Goal: Share content: Share content

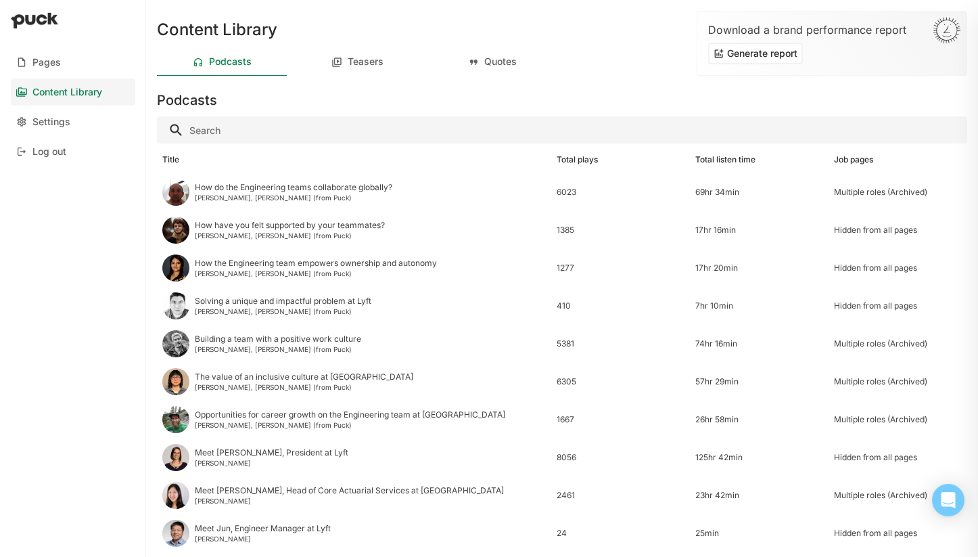
click at [73, 97] on link "Content Library" at bounding box center [73, 91] width 124 height 27
click at [74, 64] on link "Pages" at bounding box center [73, 62] width 124 height 27
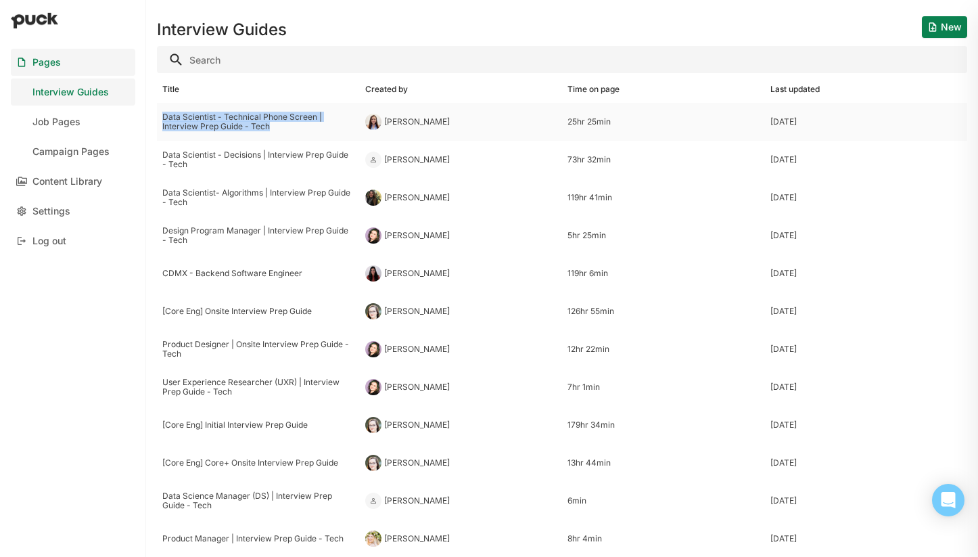
drag, startPoint x: 284, startPoint y: 131, endPoint x: 158, endPoint y: 120, distance: 126.3
click at [158, 120] on div "Data Scientist - Technical Phone Screen | Interview Prep Guide - Tech" at bounding box center [258, 122] width 203 height 38
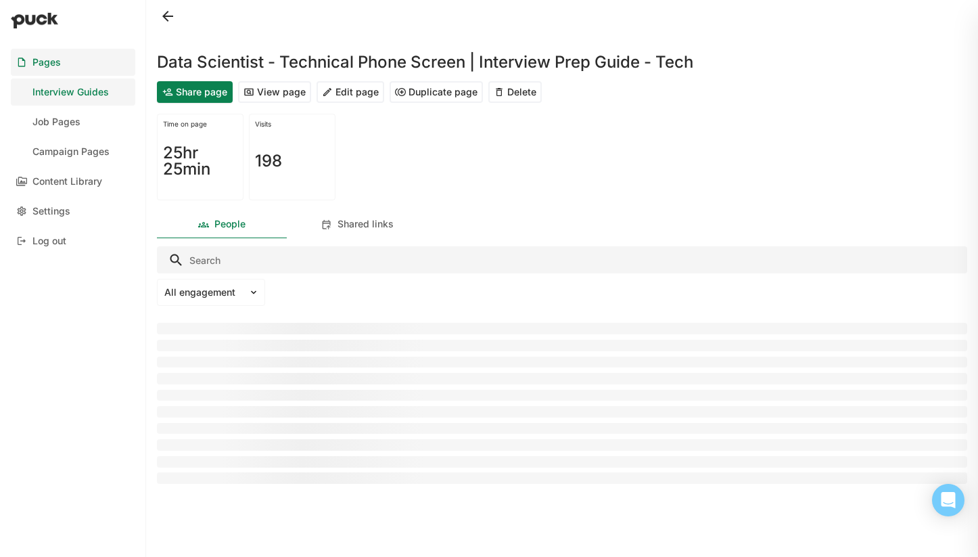
click at [225, 62] on h1 "Data Scientist - Technical Phone Screen | Interview Prep Guide - Tech" at bounding box center [425, 62] width 537 height 16
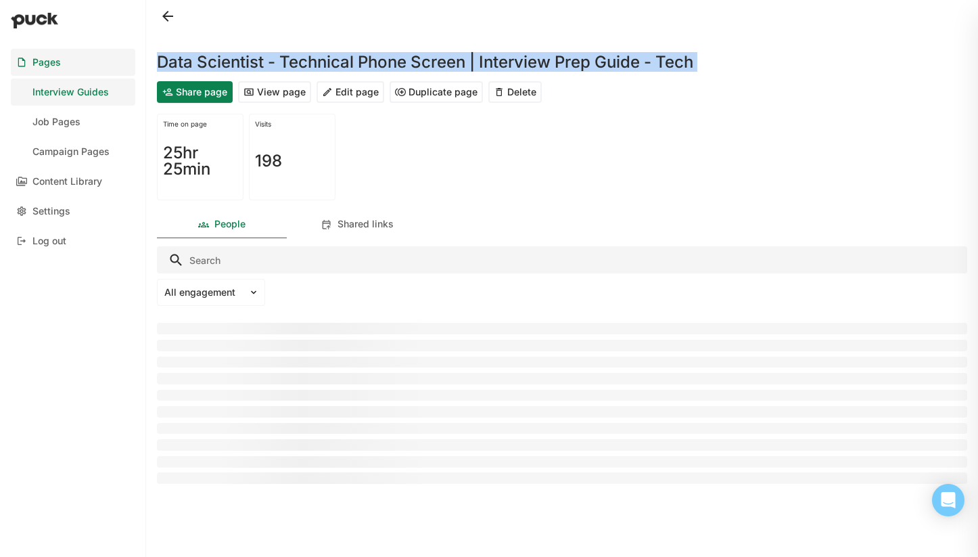
click at [225, 62] on h1 "Data Scientist - Technical Phone Screen | Interview Prep Guide - Tech" at bounding box center [425, 62] width 537 height 16
copy div "Data Scientist - Technical Phone Screen | Interview Prep Guide - Tech Share pag…"
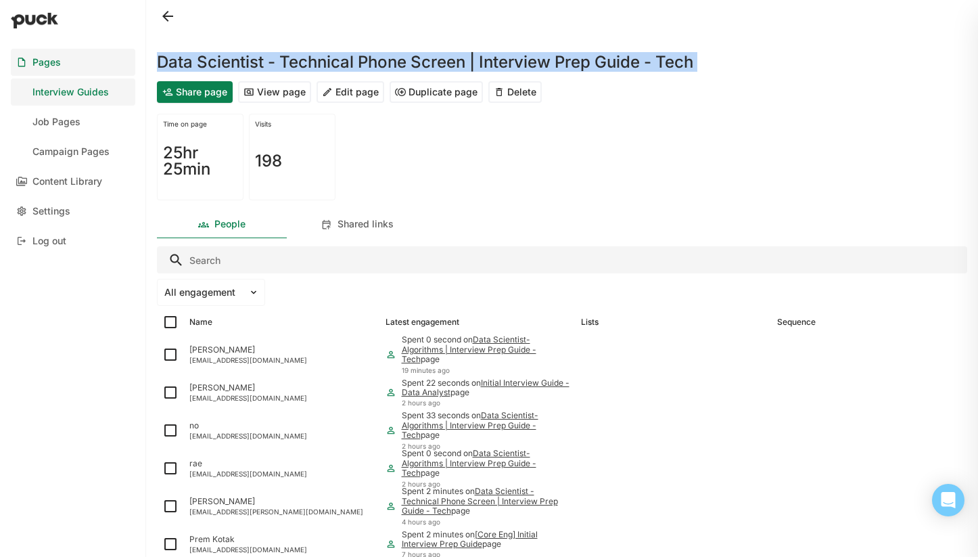
click at [211, 87] on button "Share page" at bounding box center [195, 92] width 76 height 22
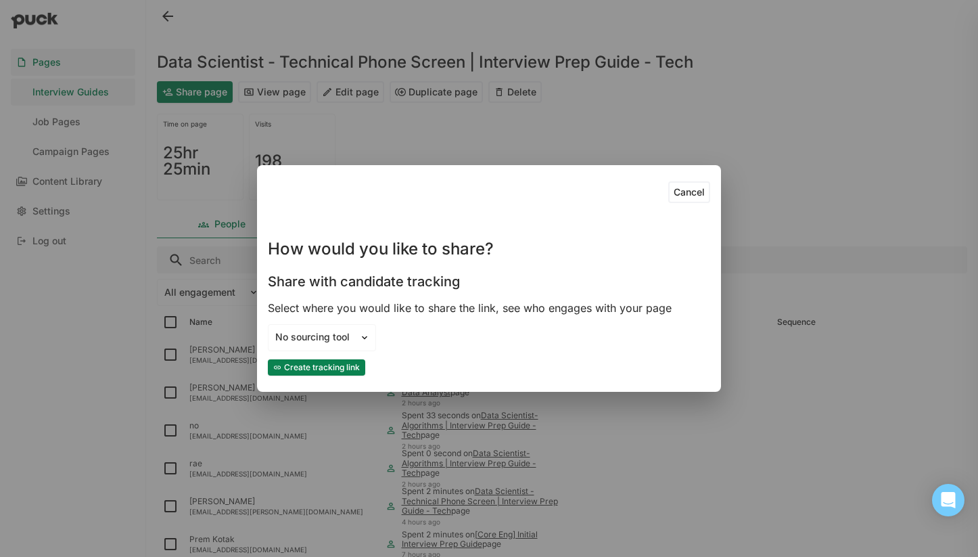
click at [815, 99] on div "Cancel How would you like to share? Share with candidate tracking Select where …" at bounding box center [489, 278] width 978 height 557
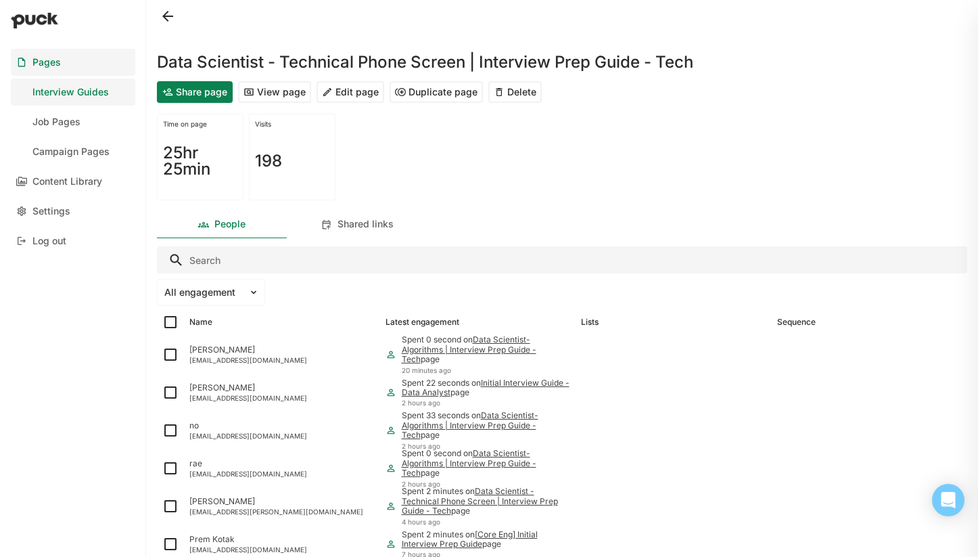
click at [170, 17] on button at bounding box center [168, 16] width 22 height 22
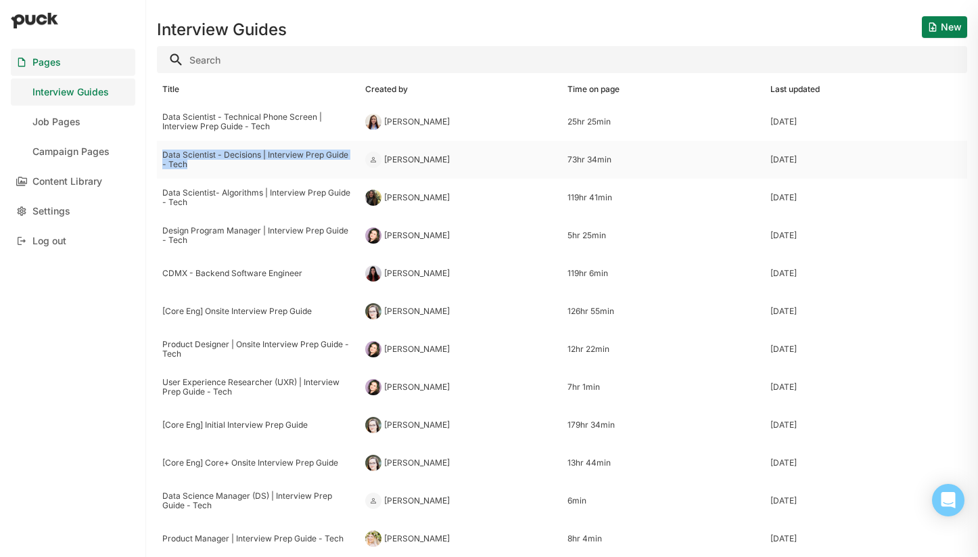
drag, startPoint x: 195, startPoint y: 165, endPoint x: 163, endPoint y: 156, distance: 33.2
click at [163, 156] on div "Data Scientist - Decisions | Interview Prep Guide - Tech" at bounding box center [258, 160] width 192 height 20
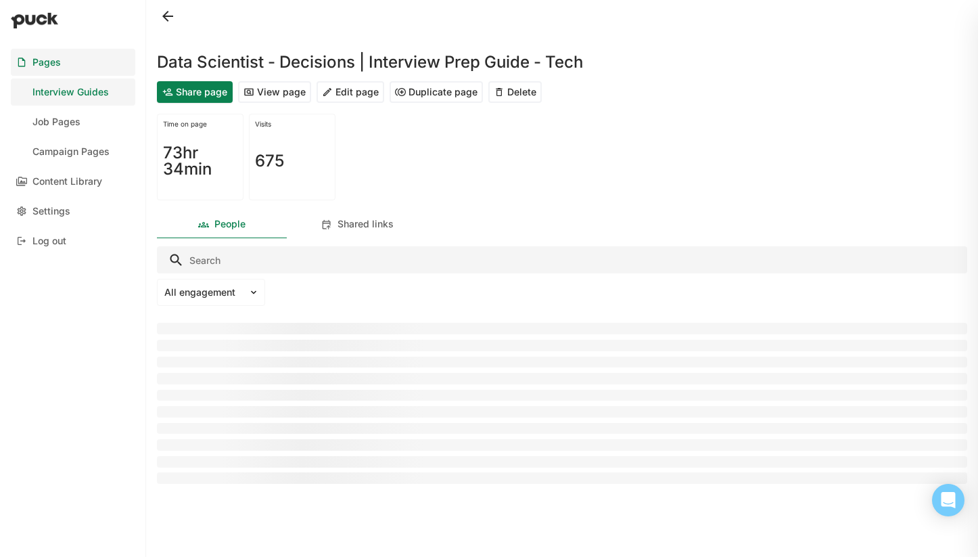
click at [237, 60] on h1 "Data Scientist - Decisions | Interview Prep Guide - Tech" at bounding box center [370, 62] width 426 height 16
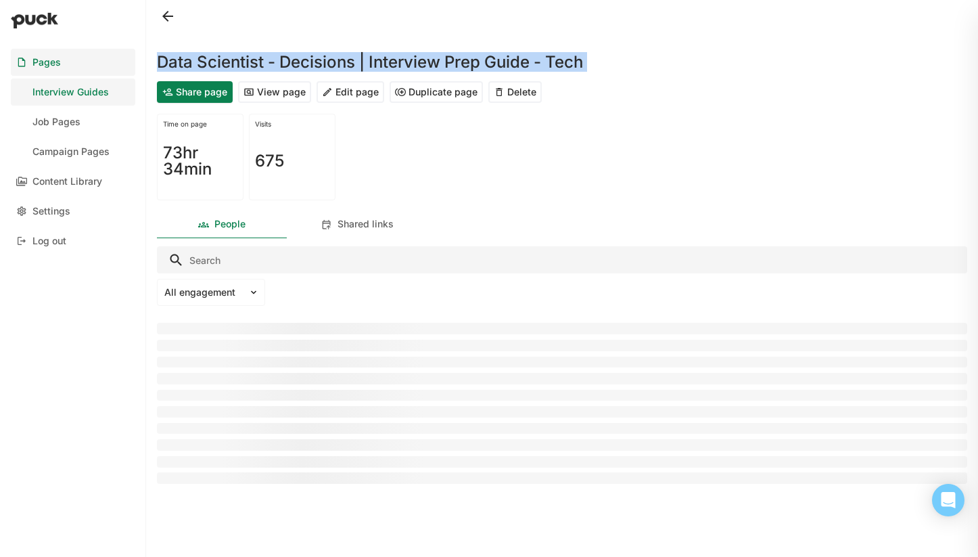
click at [237, 60] on h1 "Data Scientist - Decisions | Interview Prep Guide - Tech" at bounding box center [370, 62] width 426 height 16
copy div "Data Scientist - Decisions | Interview Prep Guide - Tech Share page View page E…"
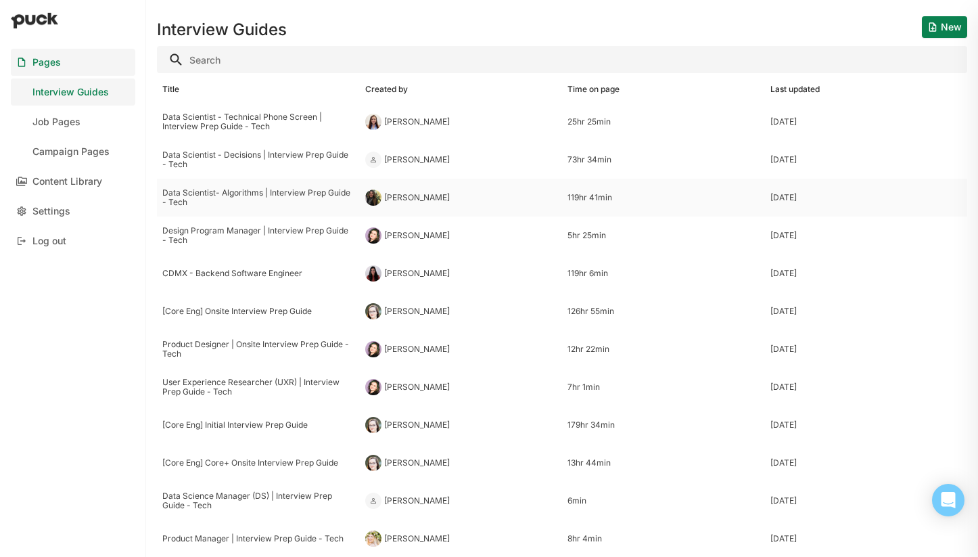
click at [229, 193] on div "Data Scientist- Algorithms | Interview Prep Guide - Tech" at bounding box center [258, 198] width 192 height 20
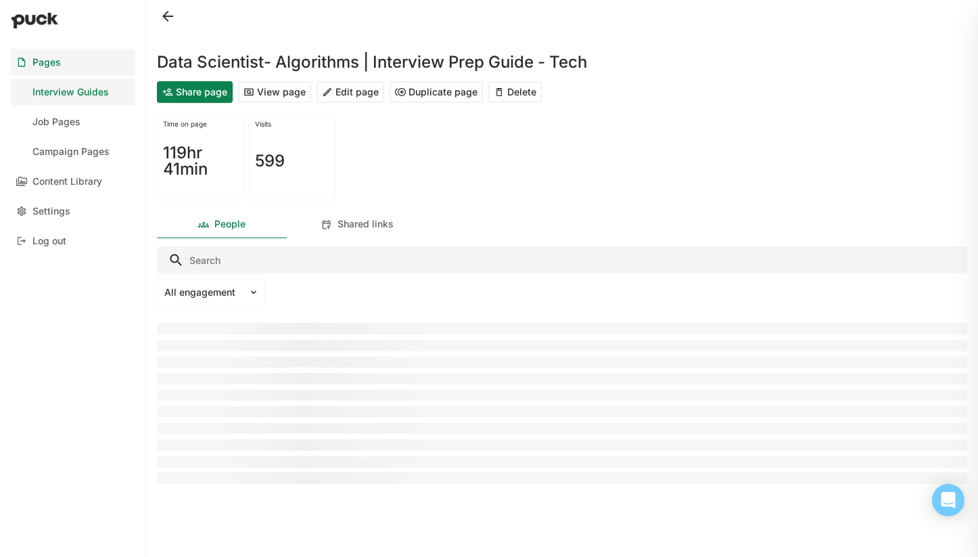
click at [327, 66] on h1 "Data Scientist- Algorithms | Interview Prep Guide - Tech" at bounding box center [372, 62] width 430 height 16
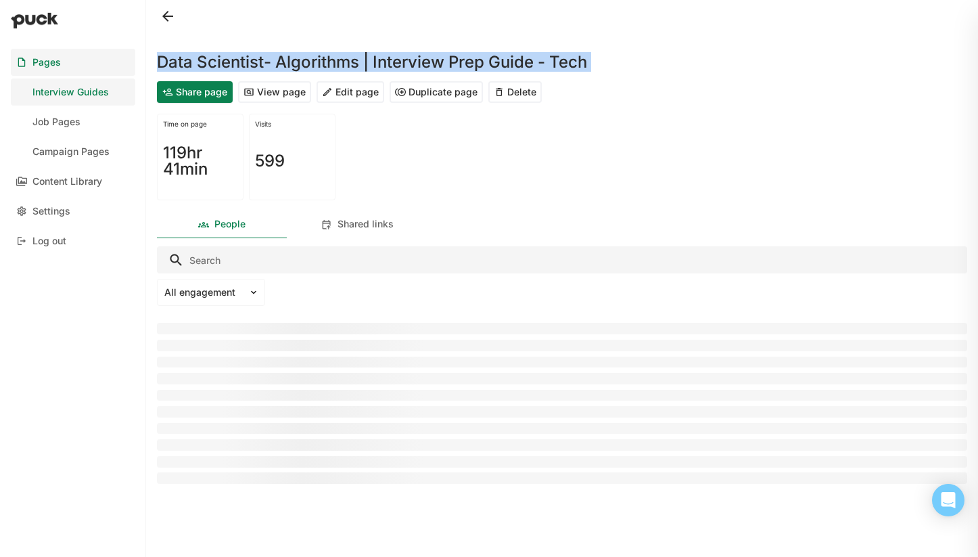
click at [327, 66] on h1 "Data Scientist- Algorithms | Interview Prep Guide - Tech" at bounding box center [372, 62] width 430 height 16
copy div "Data Scientist- Algorithms | Interview Prep Guide - Tech Share page View page E…"
